Goal: Task Accomplishment & Management: Manage account settings

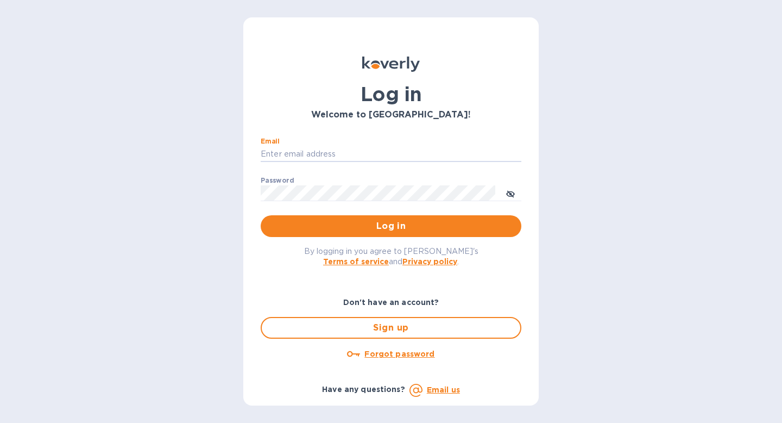
click at [383, 155] on input "Email" at bounding box center [391, 154] width 261 height 16
type input "[EMAIL_ADDRESS][DOMAIN_NAME]"
click at [392, 227] on span "Log in" at bounding box center [390, 225] width 243 height 13
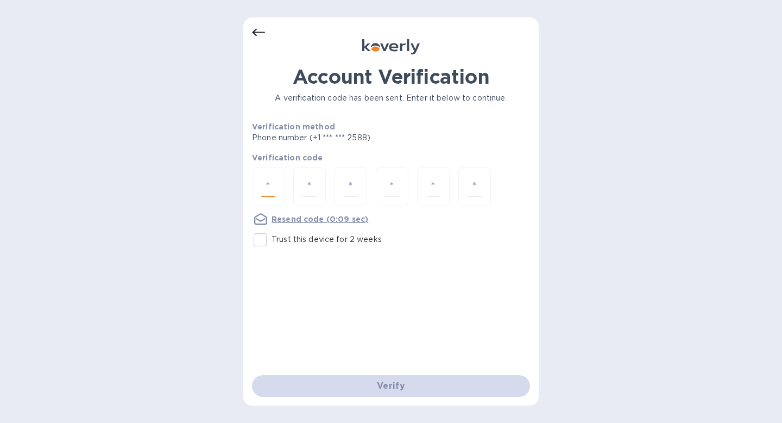
click at [271, 191] on input "number" at bounding box center [268, 186] width 14 height 20
type input "6"
type input "2"
type input "8"
type input "7"
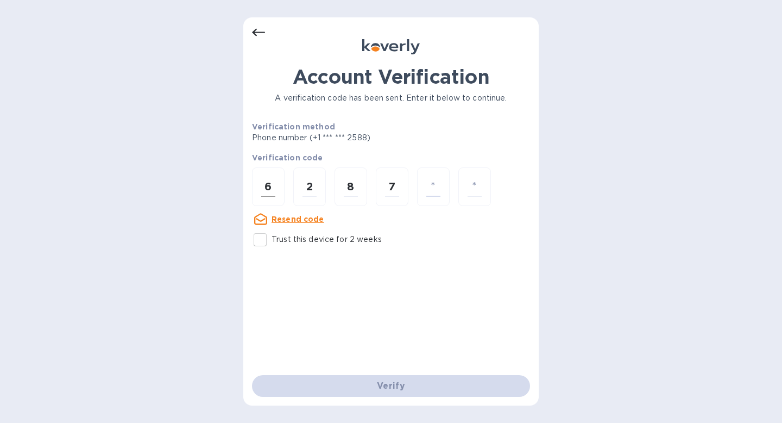
type input "4"
type input "1"
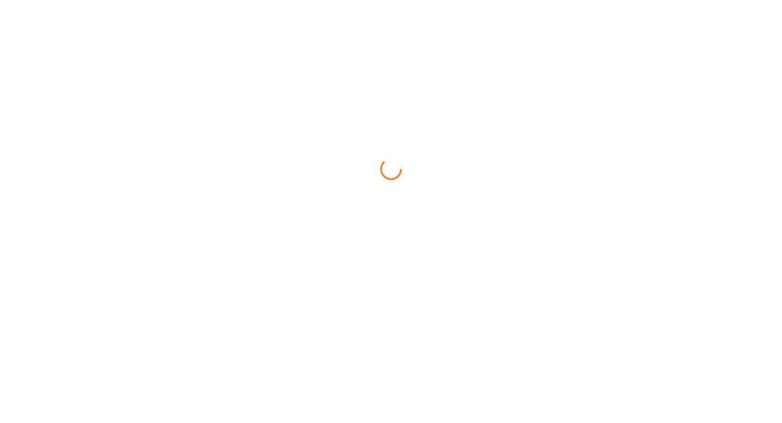
click at [299, 0] on html at bounding box center [391, 0] width 782 height 0
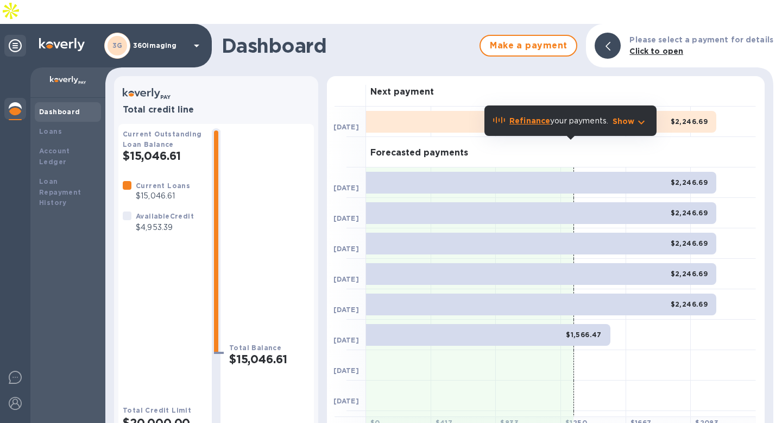
click at [163, 222] on p "$4,953.39" at bounding box center [165, 227] width 58 height 11
